Goal: Task Accomplishment & Management: Use online tool/utility

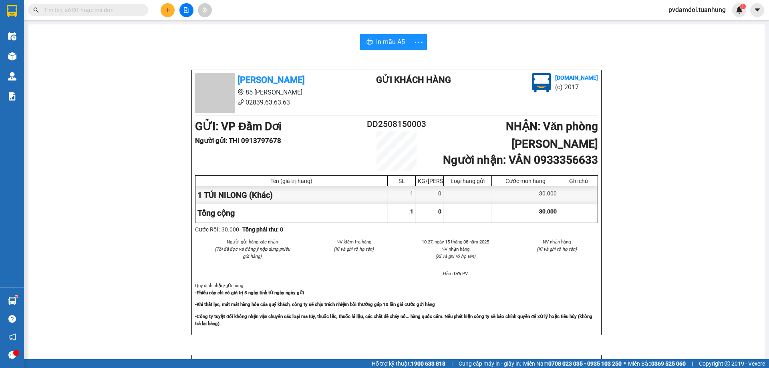
scroll to position [0, 16]
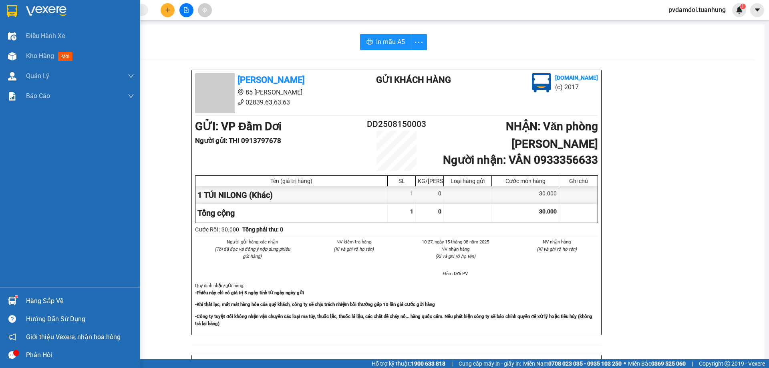
click at [46, 109] on div "Điều hành xe Kho hàng mới Quản Lý Quản lý chuyến Quản lý khách hàng Quản lý khá…" at bounding box center [70, 156] width 140 height 261
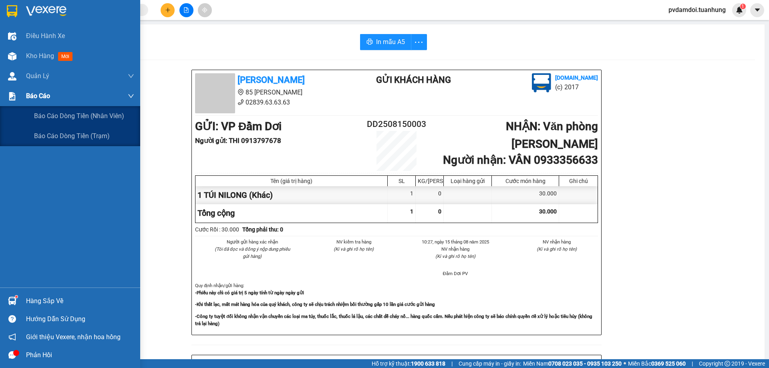
click at [46, 98] on span "Báo cáo" at bounding box center [38, 96] width 24 height 10
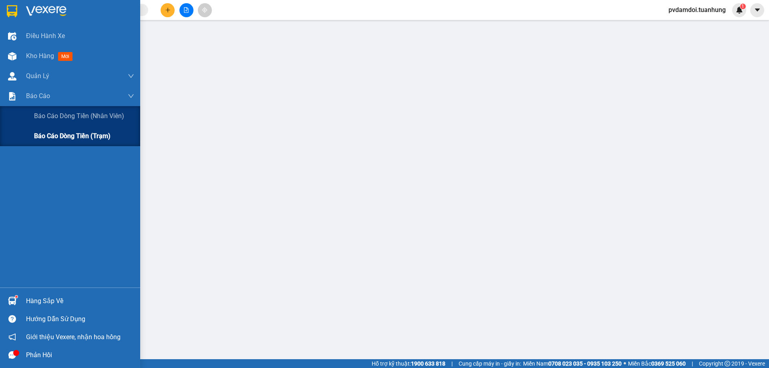
click at [62, 136] on span "Báo cáo dòng tiền (trạm)" at bounding box center [72, 136] width 76 height 10
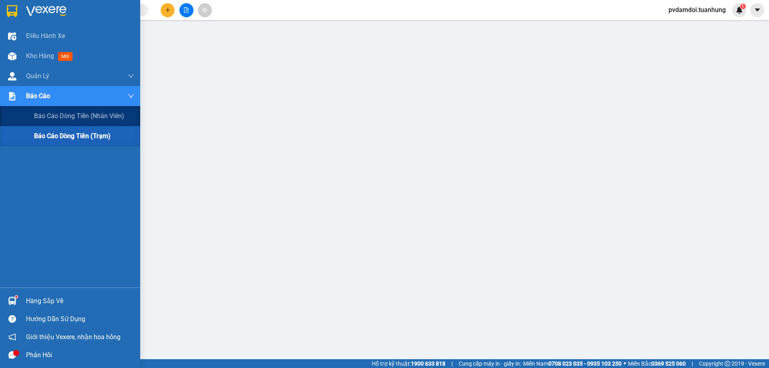
click at [45, 132] on span "Báo cáo dòng tiền (trạm)" at bounding box center [72, 136] width 76 height 10
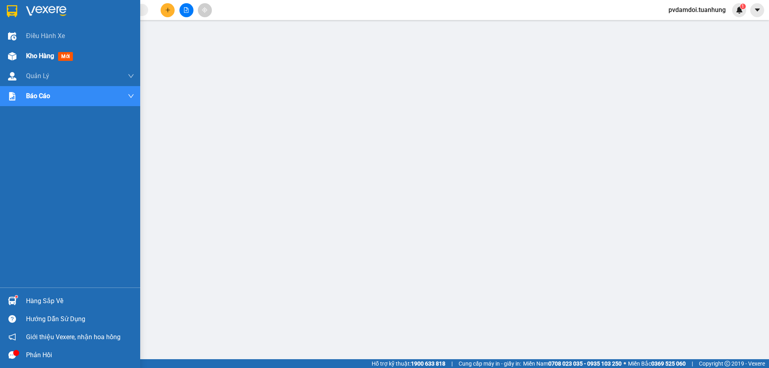
click at [19, 49] on div "Kho hàng mới" at bounding box center [70, 56] width 140 height 20
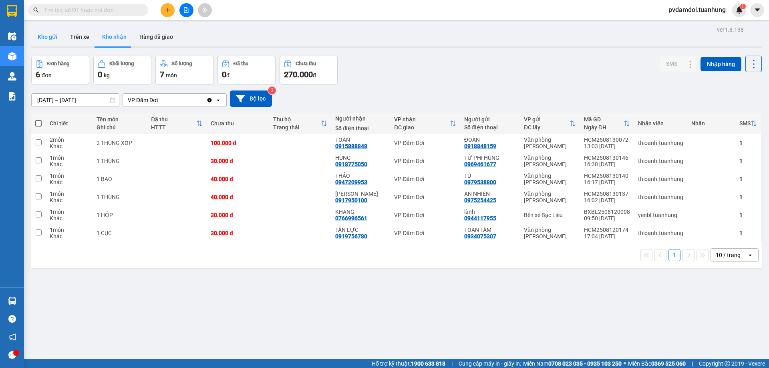
click at [52, 36] on button "Kho gửi" at bounding box center [47, 36] width 32 height 19
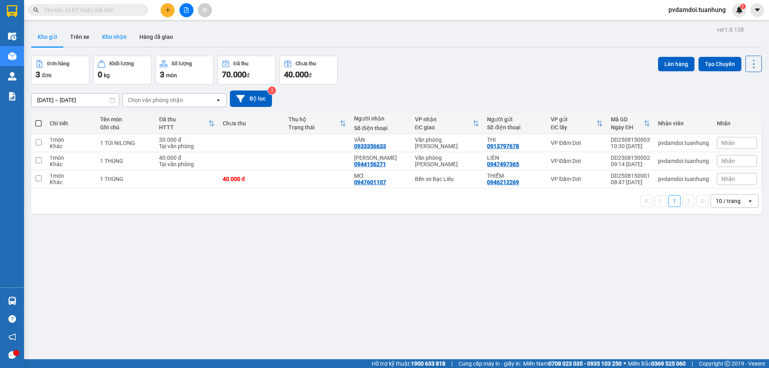
click at [113, 39] on button "Kho nhận" at bounding box center [114, 36] width 37 height 19
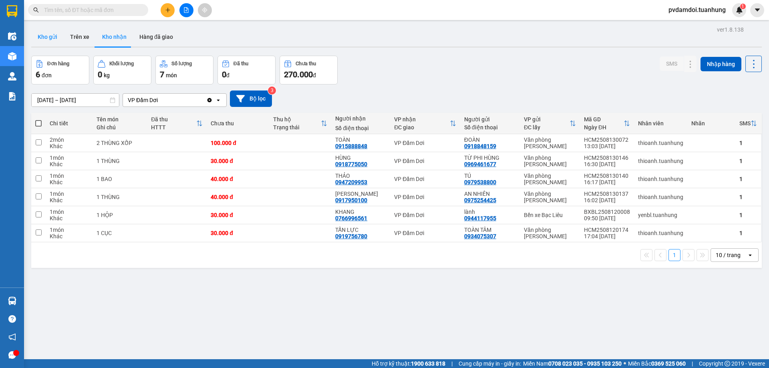
click at [55, 31] on button "Kho gửi" at bounding box center [47, 36] width 32 height 19
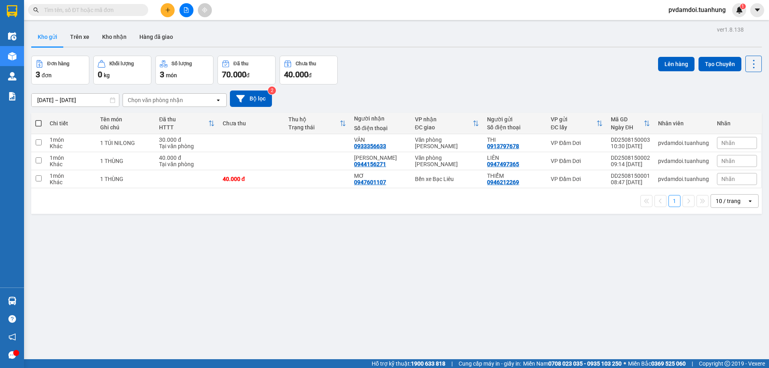
click at [39, 120] on span at bounding box center [38, 123] width 6 height 6
click at [38, 119] on input "checkbox" at bounding box center [38, 119] width 0 height 0
checkbox input "true"
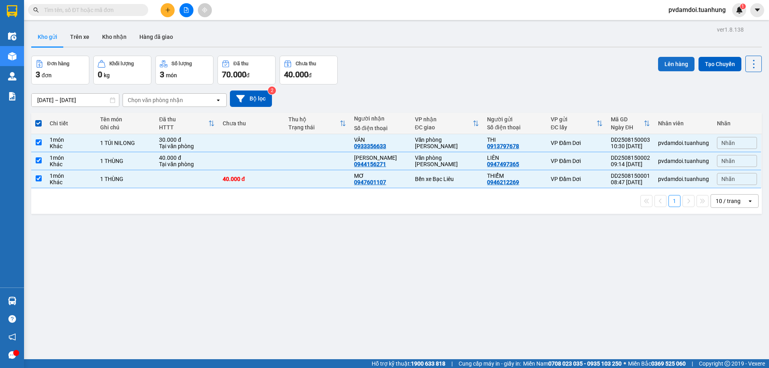
click at [677, 67] on button "Lên hàng" at bounding box center [676, 64] width 36 height 14
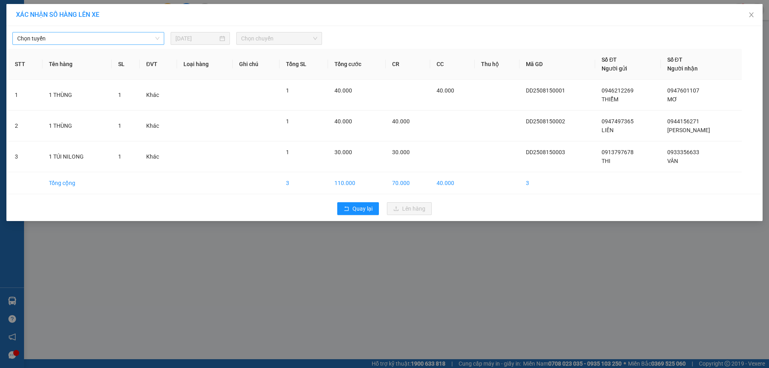
click at [102, 42] on span "Chọn tuyến" at bounding box center [88, 38] width 142 height 12
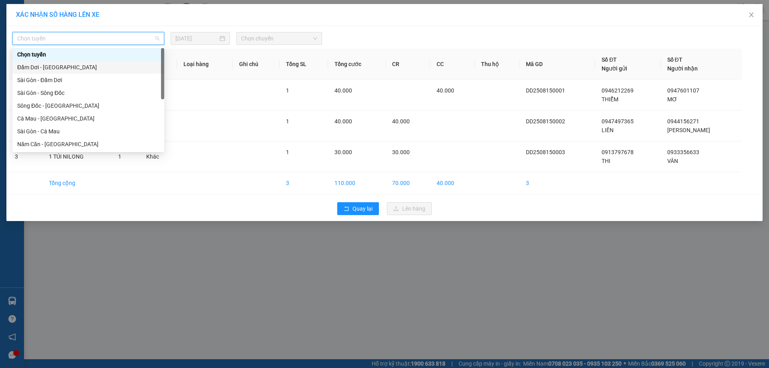
click at [71, 65] on div "Đầm Dơi - [GEOGRAPHIC_DATA]" at bounding box center [88, 67] width 142 height 9
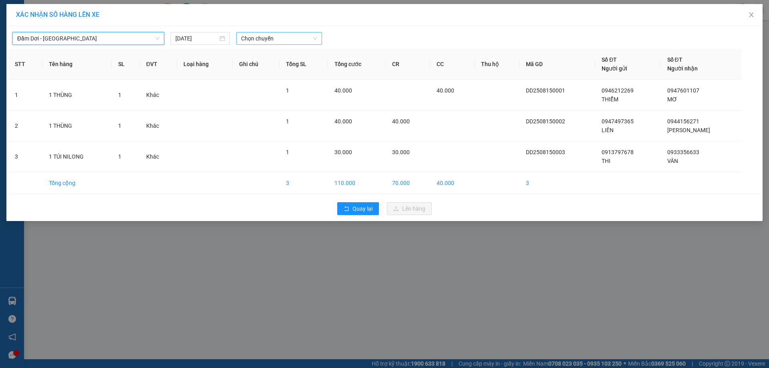
click at [246, 41] on span "Chọn chuyến" at bounding box center [279, 38] width 76 height 12
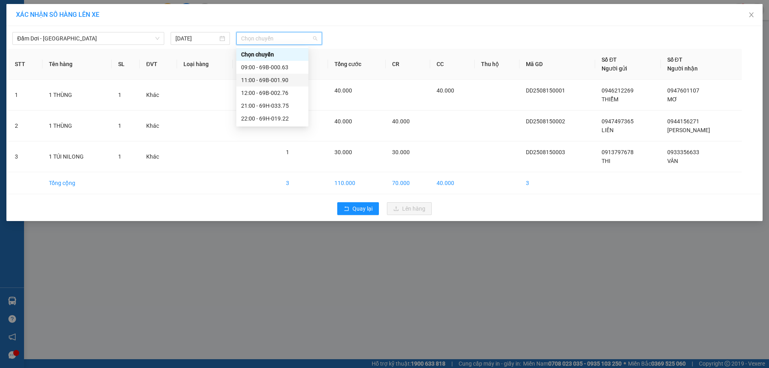
click at [262, 80] on div "11:00 - 69B-001.90" at bounding box center [272, 80] width 62 height 9
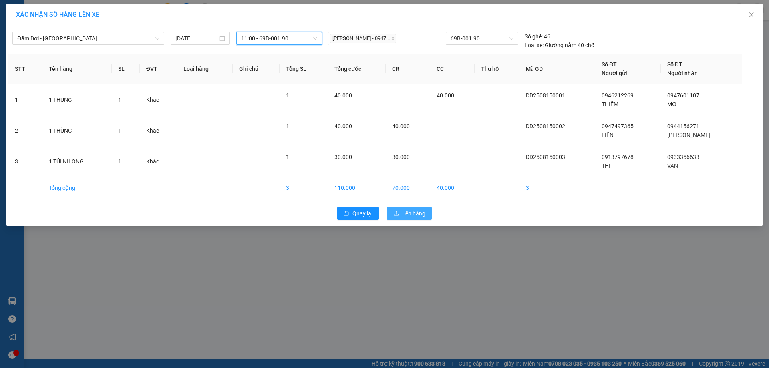
click at [409, 213] on span "Lên hàng" at bounding box center [413, 213] width 23 height 9
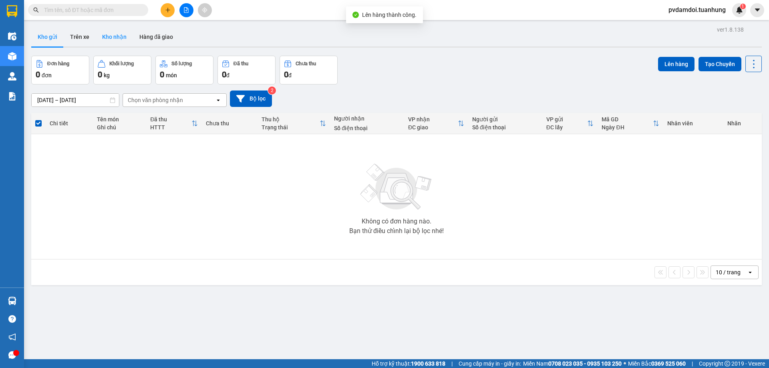
click at [108, 36] on button "Kho nhận" at bounding box center [114, 36] width 37 height 19
